Goal: Information Seeking & Learning: Learn about a topic

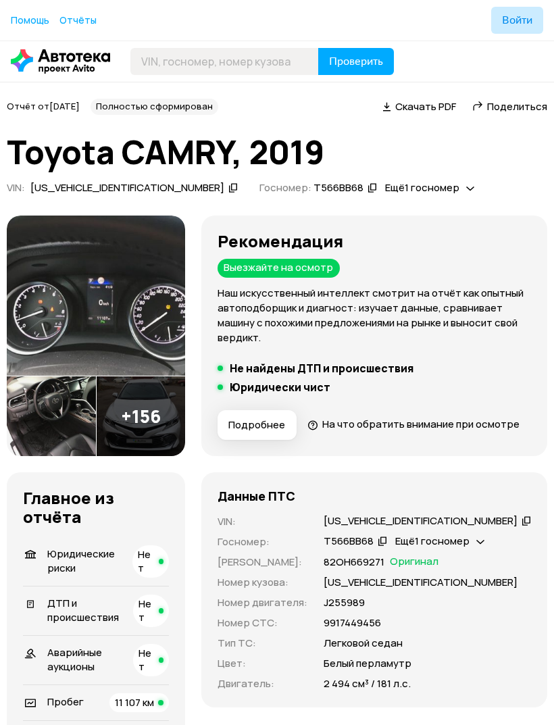
click at [46, 350] on img at bounding box center [96, 295] width 178 height 160
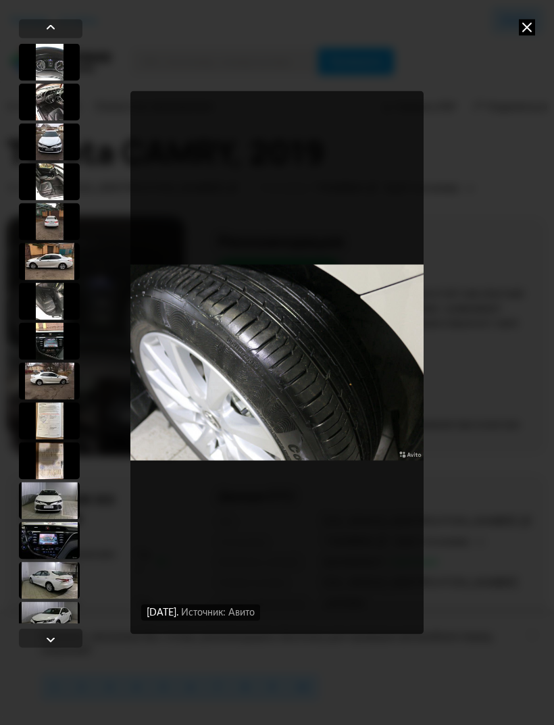
click at [527, 29] on icon at bounding box center [527, 27] width 16 height 16
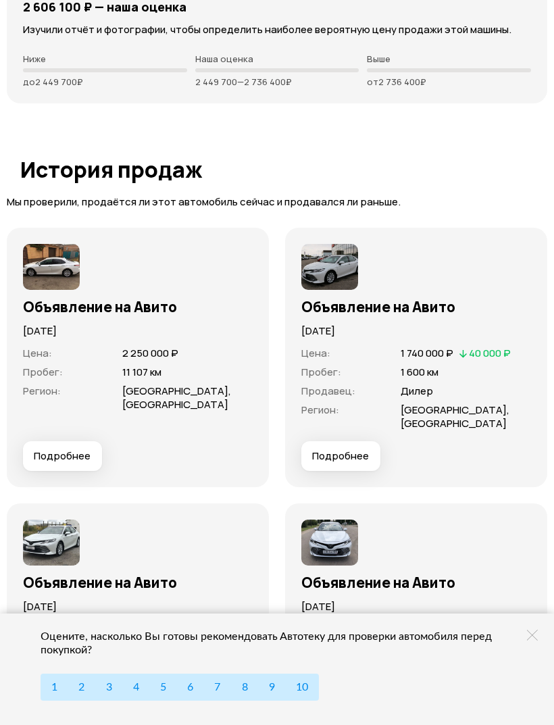
scroll to position [3711, 0]
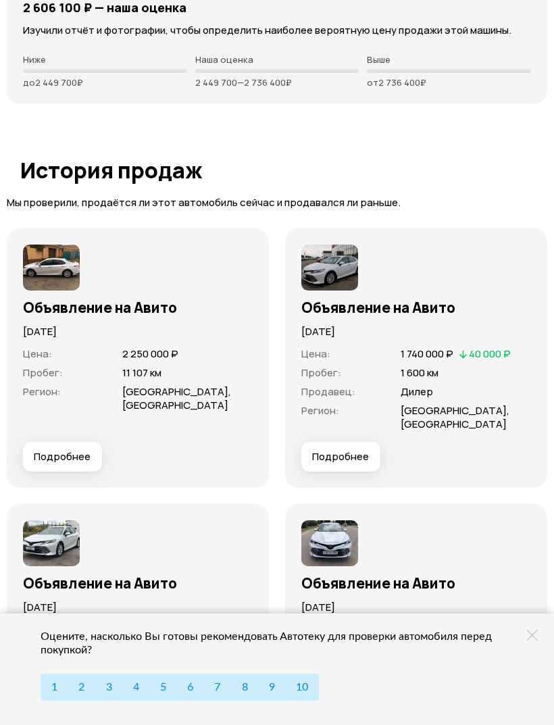
click at [331, 244] on img at bounding box center [329, 267] width 57 height 46
click at [330, 244] on img at bounding box center [329, 267] width 57 height 46
click at [342, 450] on span "Подробнее" at bounding box center [340, 457] width 57 height 14
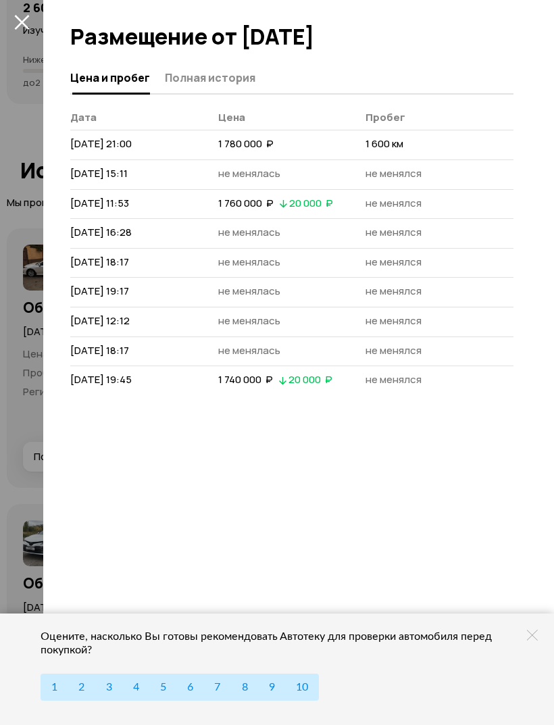
click at [358, 468] on div "Цена и пробег Полная история [PERSON_NAME] [DATE] 21:00 1 780 000  ₽ 1 600 км […" at bounding box center [298, 393] width 511 height 662
click at [20, 19] on icon "закрыть" at bounding box center [21, 22] width 15 height 15
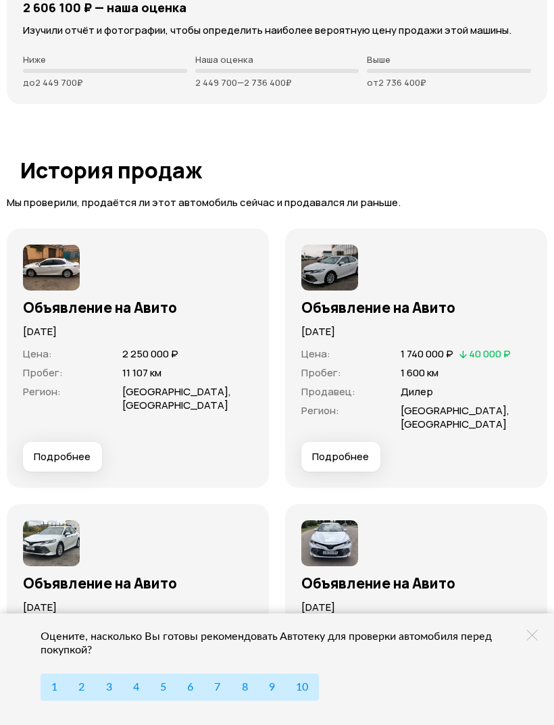
click at [328, 244] on img at bounding box center [329, 267] width 57 height 46
click at [321, 244] on img at bounding box center [329, 267] width 57 height 46
click at [320, 244] on img at bounding box center [329, 267] width 57 height 46
click at [319, 244] on img at bounding box center [329, 267] width 57 height 46
click at [323, 244] on img at bounding box center [329, 267] width 57 height 46
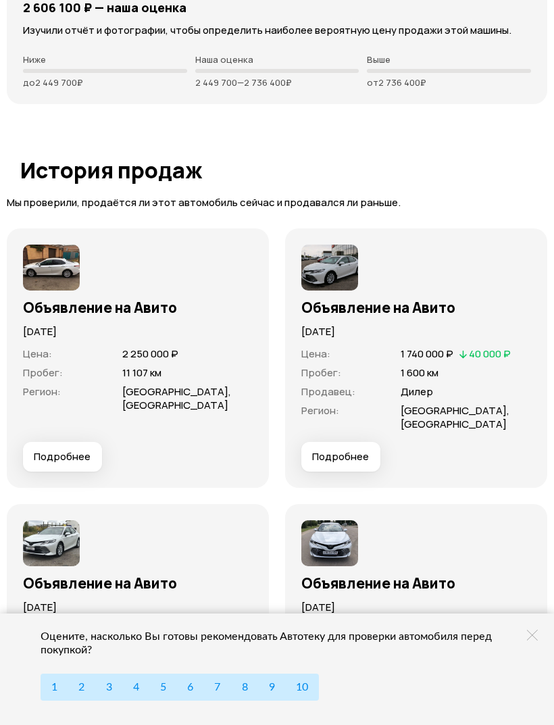
click at [323, 244] on img at bounding box center [329, 267] width 57 height 46
click at [332, 520] on img at bounding box center [329, 543] width 57 height 46
click at [326, 520] on img at bounding box center [329, 543] width 57 height 46
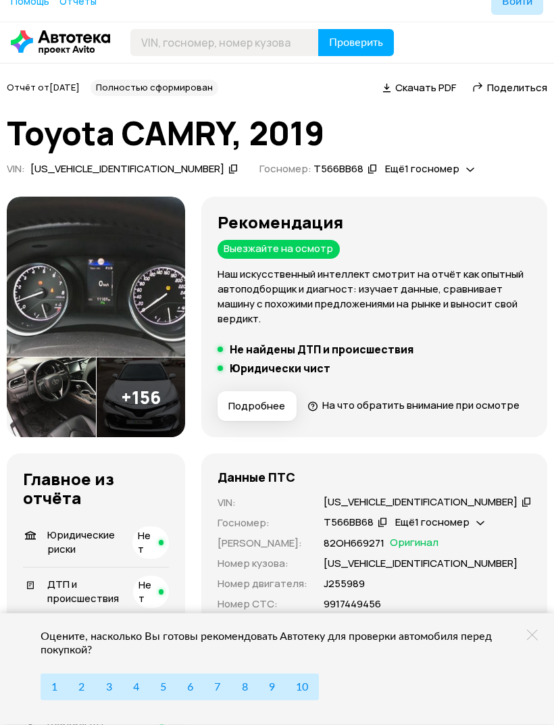
scroll to position [19, 0]
click at [186, 436] on img at bounding box center [141, 397] width 89 height 80
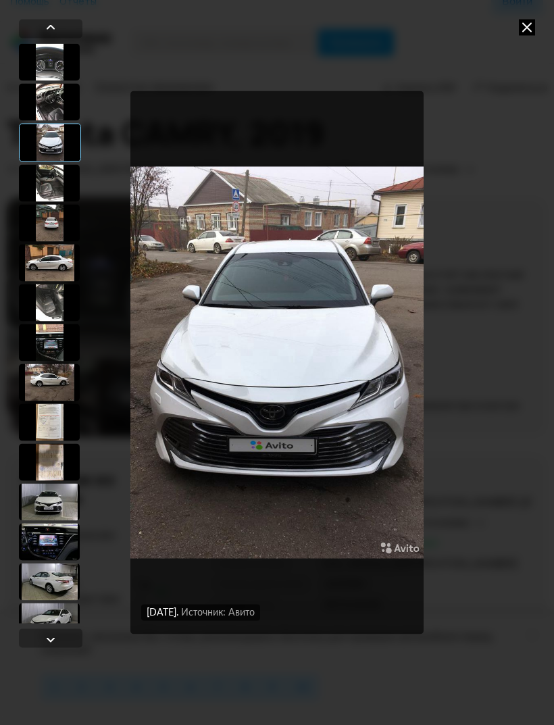
click at [56, 647] on div at bounding box center [51, 639] width 16 height 16
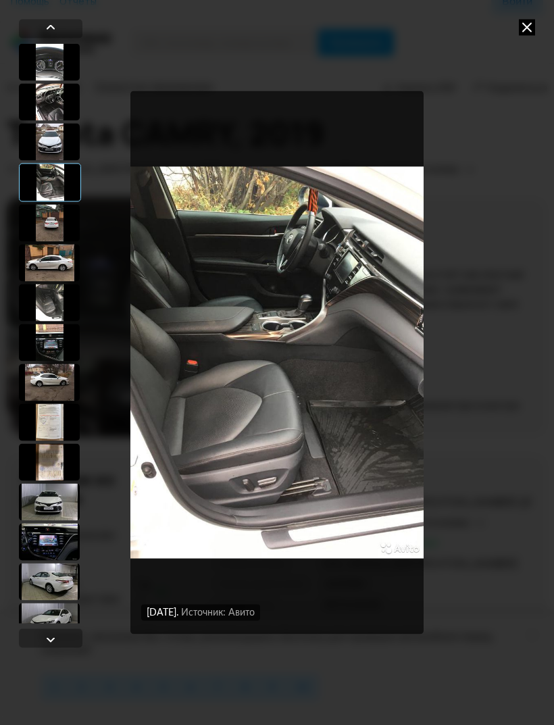
click at [54, 616] on div at bounding box center [49, 620] width 61 height 37
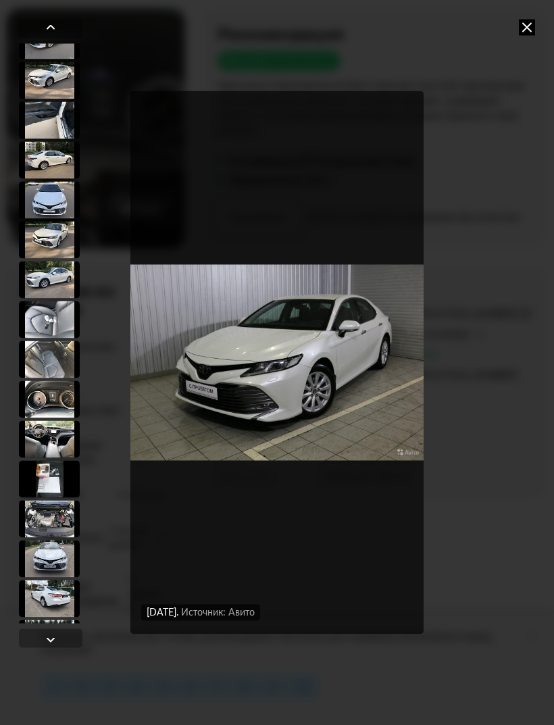
scroll to position [4805, 0]
click at [56, 513] on div at bounding box center [49, 517] width 61 height 37
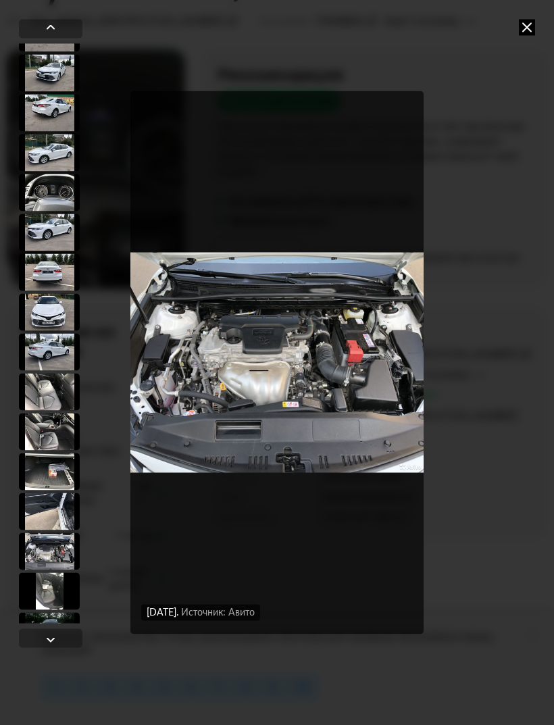
scroll to position [5450, 0]
click at [60, 471] on div at bounding box center [49, 470] width 61 height 37
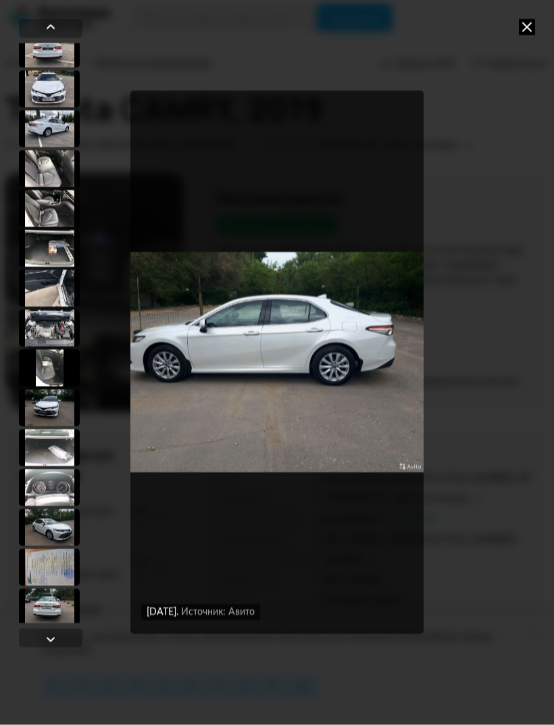
scroll to position [5682, 0]
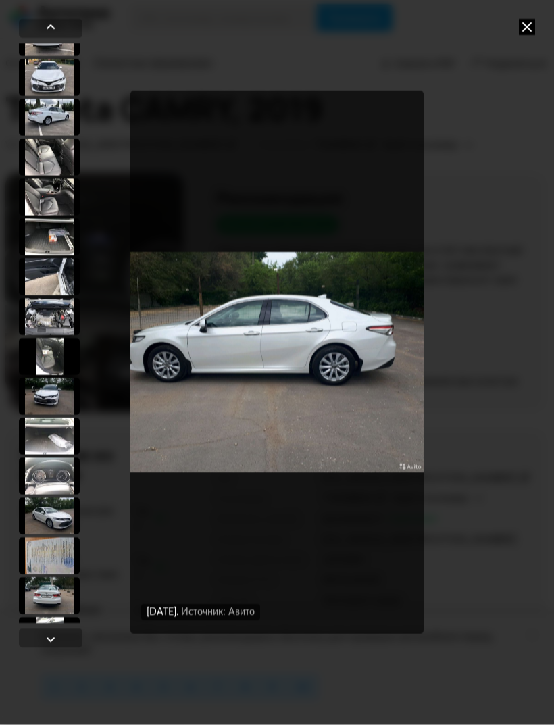
click at [52, 471] on div at bounding box center [49, 475] width 61 height 37
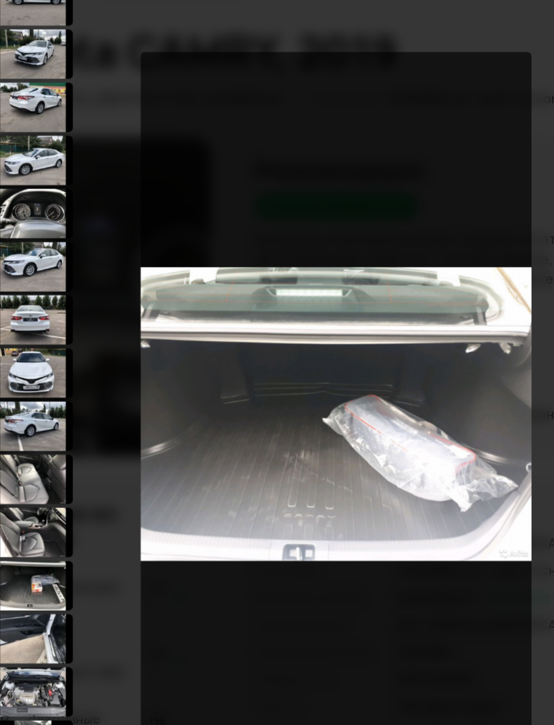
scroll to position [5427, 0]
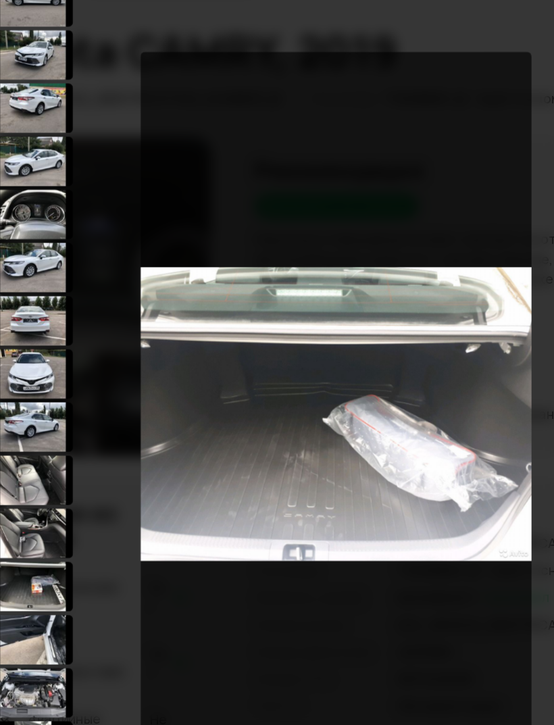
click at [29, 433] on div at bounding box center [49, 451] width 61 height 37
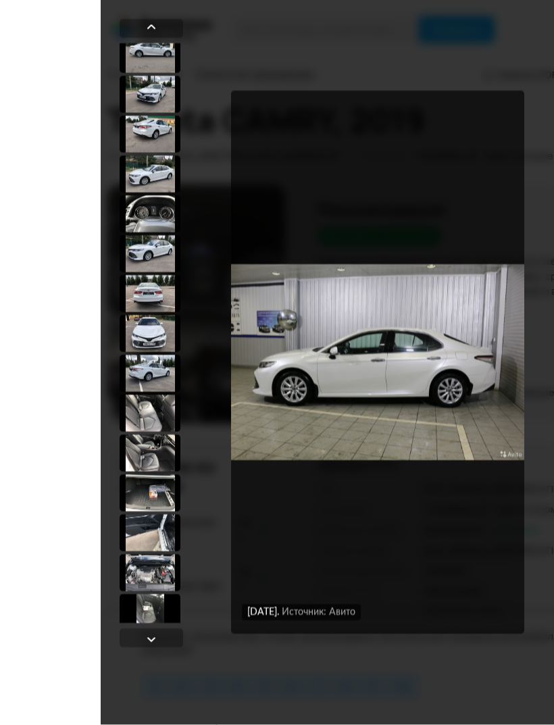
scroll to position [0, 0]
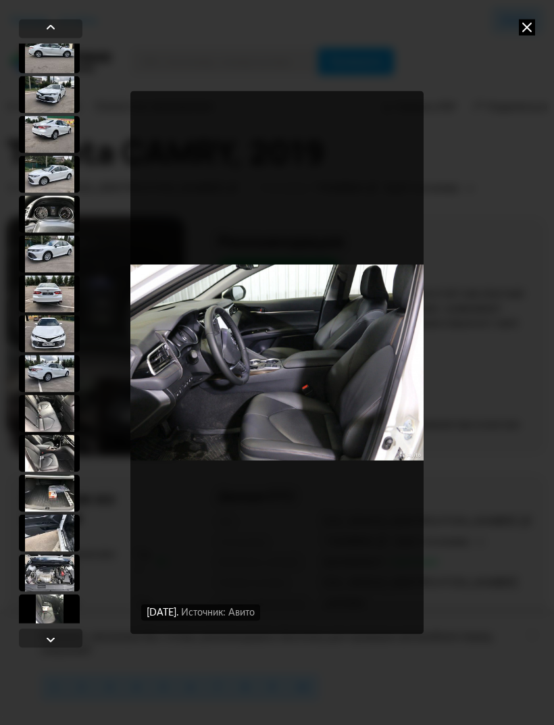
click at [533, 22] on icon at bounding box center [527, 27] width 16 height 16
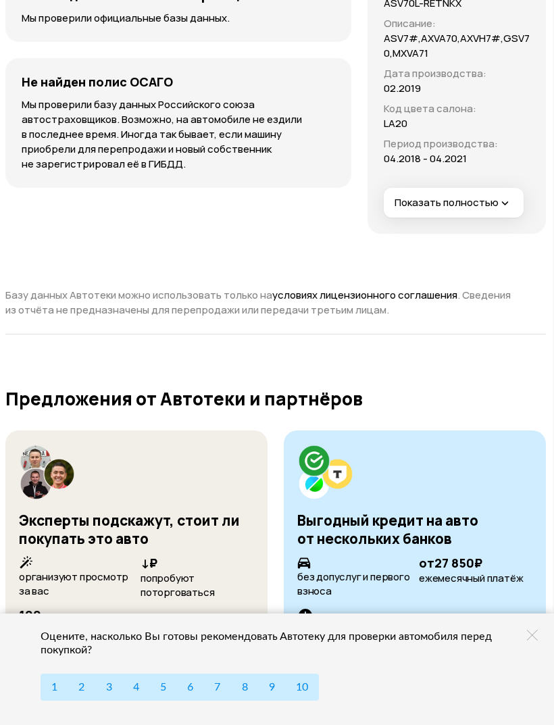
scroll to position [5051, 1]
